Goal: Find specific fact

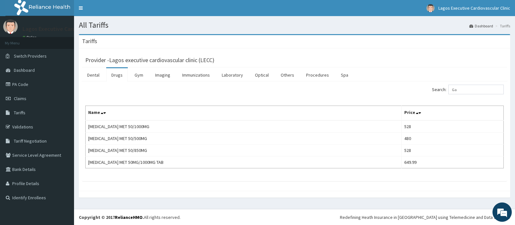
type input "G"
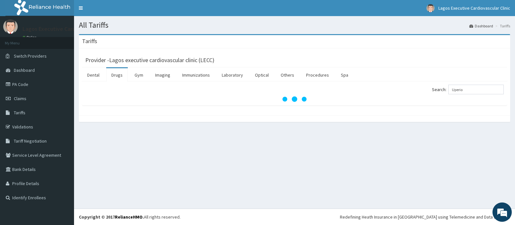
click at [458, 89] on input "Uperio" at bounding box center [475, 90] width 55 height 10
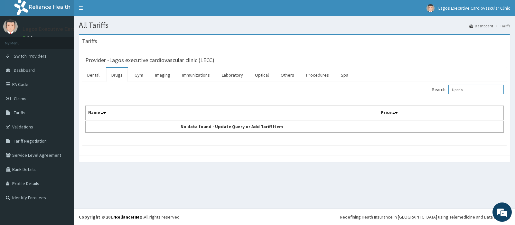
click at [469, 89] on input "Uperio" at bounding box center [475, 90] width 55 height 10
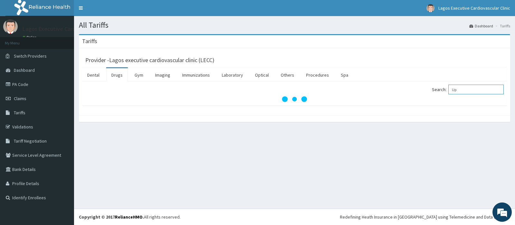
type input "U"
type input "UPE"
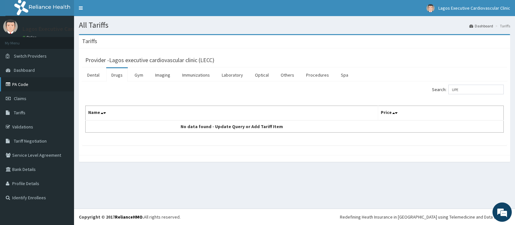
click at [26, 88] on link "PA Code" at bounding box center [37, 84] width 74 height 14
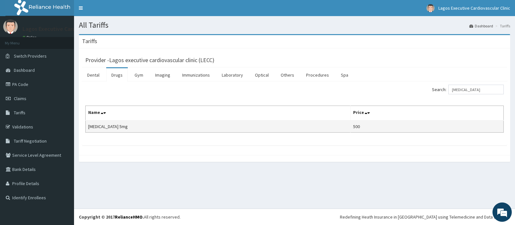
click at [255, 127] on td "[MEDICAL_DATA] 5mg" at bounding box center [218, 126] width 265 height 12
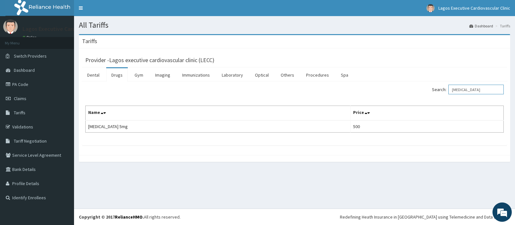
click at [480, 90] on input "[MEDICAL_DATA]" at bounding box center [475, 90] width 55 height 10
type input "L"
paste input "Co-[MEDICAL_DATA]"
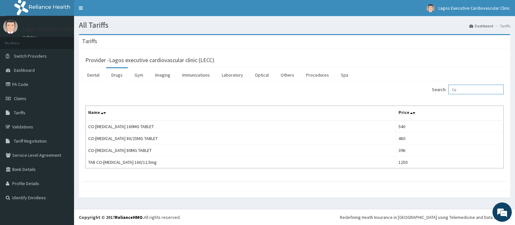
type input "C"
paste input "[MEDICAL_DATA]"
type input "[MEDICAL_DATA]"
